Goal: Find specific page/section: Find specific page/section

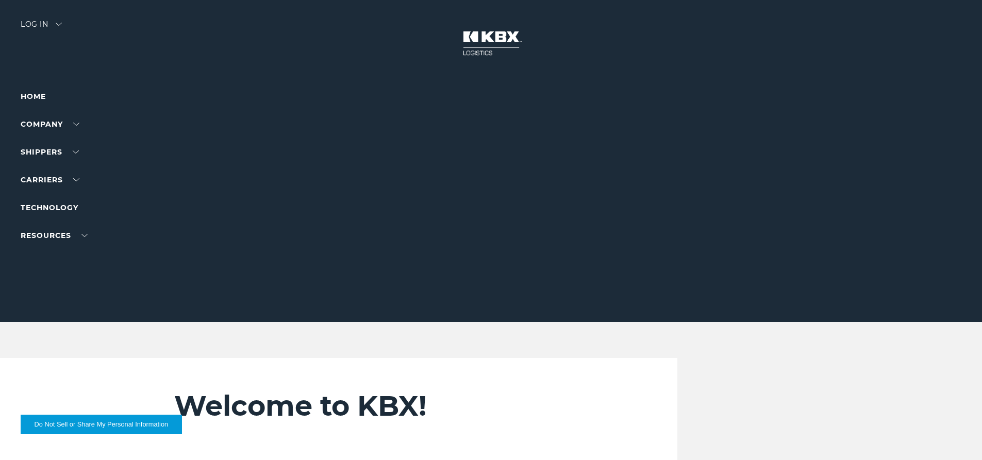
click at [33, 29] on div "Log in" at bounding box center [41, 28] width 41 height 15
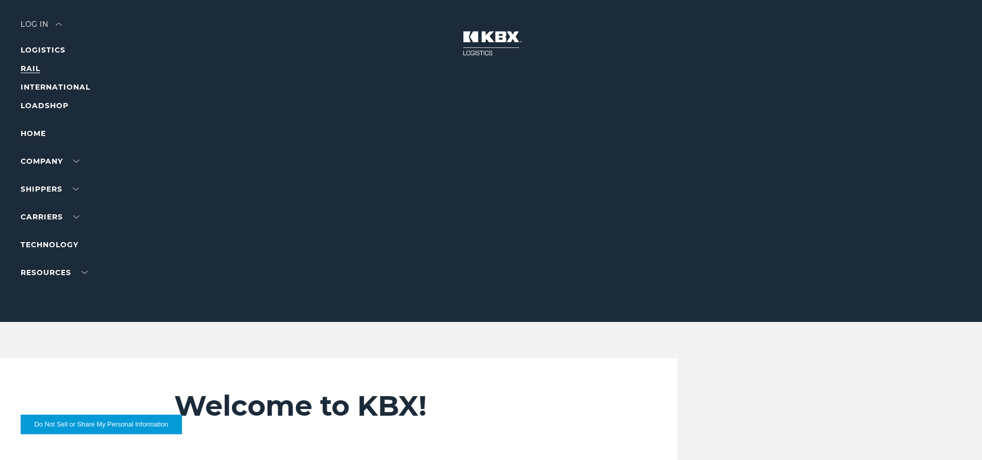
click at [30, 70] on link "RAIL" at bounding box center [31, 68] width 20 height 9
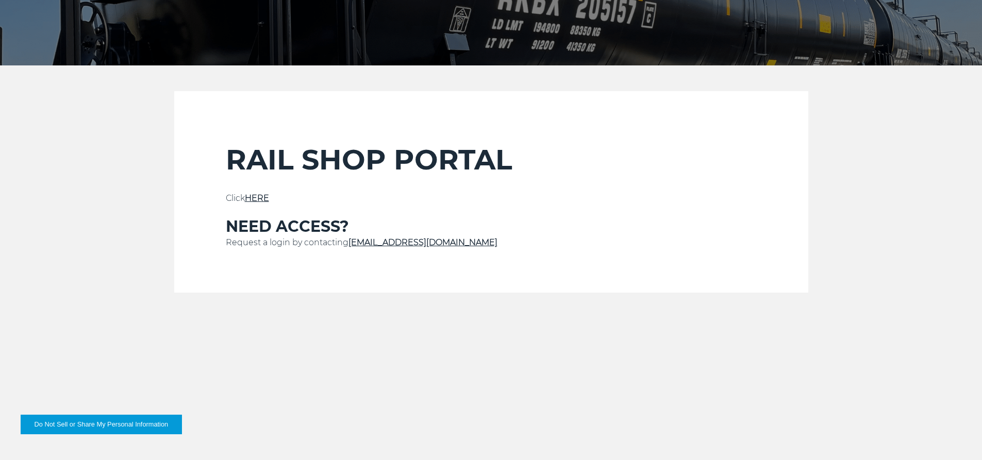
scroll to position [258, 0]
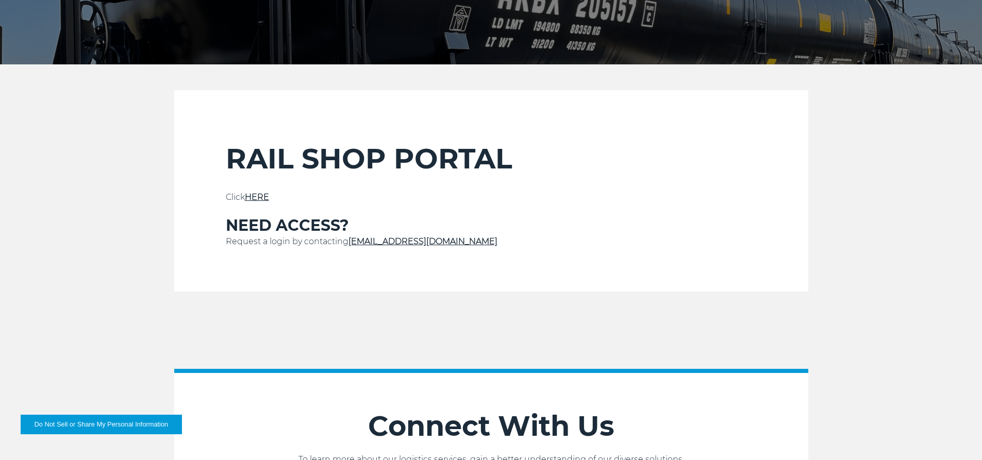
click at [259, 199] on link "HERE" at bounding box center [257, 197] width 24 height 10
